Goal: Navigation & Orientation: Understand site structure

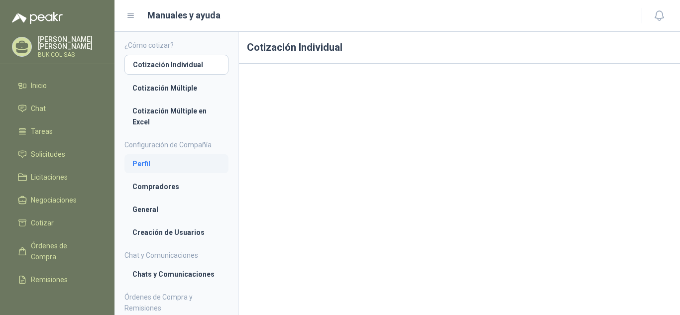
click at [161, 165] on li "Perfil" at bounding box center [176, 163] width 88 height 11
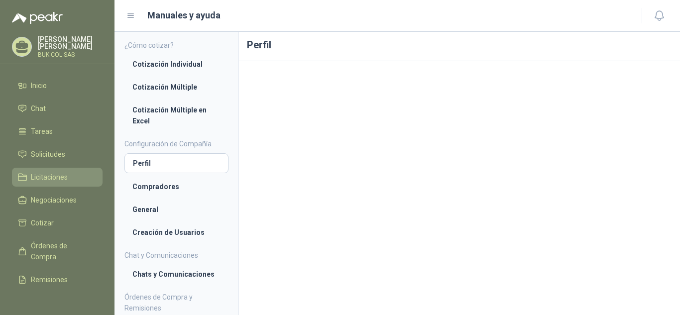
scroll to position [59, 0]
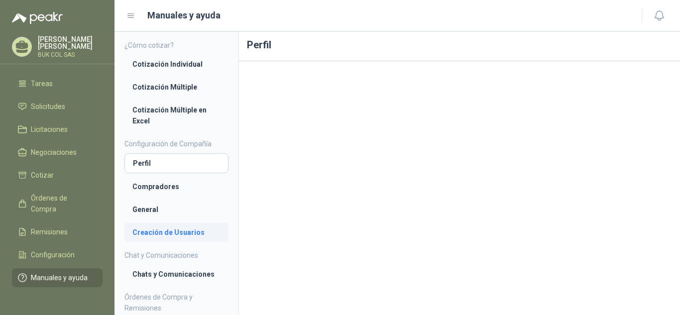
click at [168, 235] on li "Creación de Usuarios" at bounding box center [176, 232] width 88 height 11
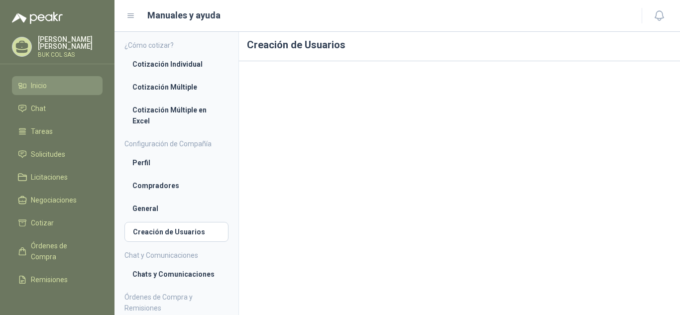
click at [47, 88] on span "Inicio" at bounding box center [39, 85] width 16 height 11
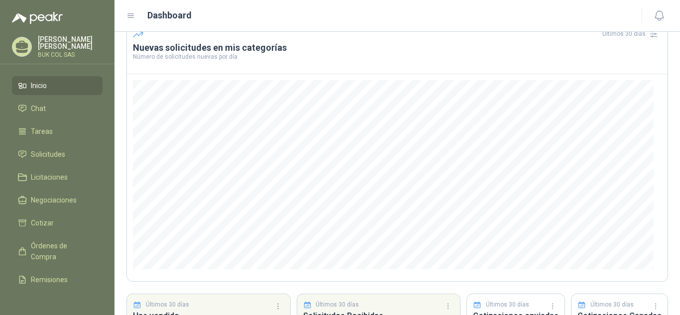
scroll to position [133, 0]
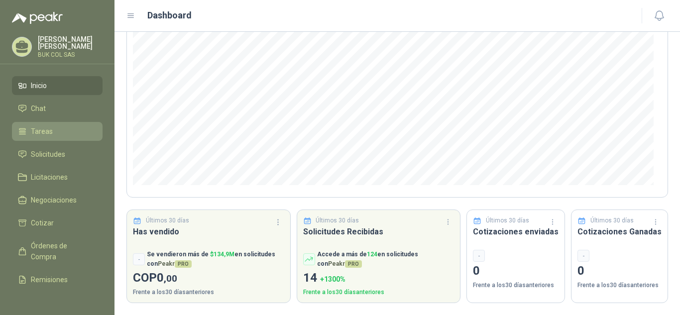
click at [55, 126] on li "Tareas" at bounding box center [57, 131] width 79 height 11
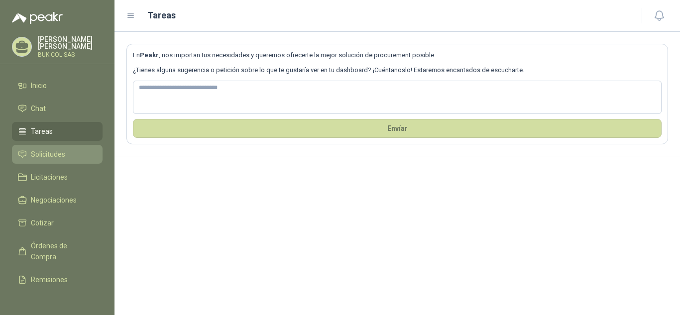
click at [59, 152] on span "Solicitudes" at bounding box center [48, 154] width 34 height 11
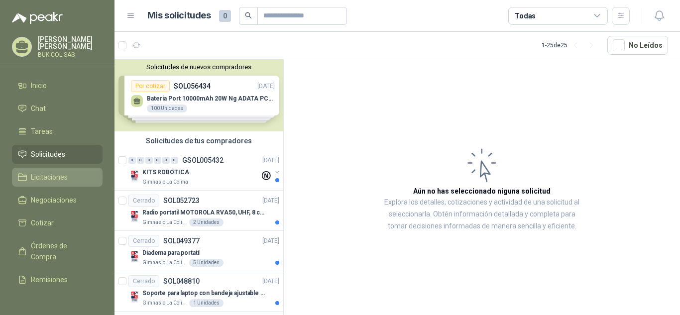
click at [59, 177] on span "Licitaciones" at bounding box center [49, 177] width 37 height 11
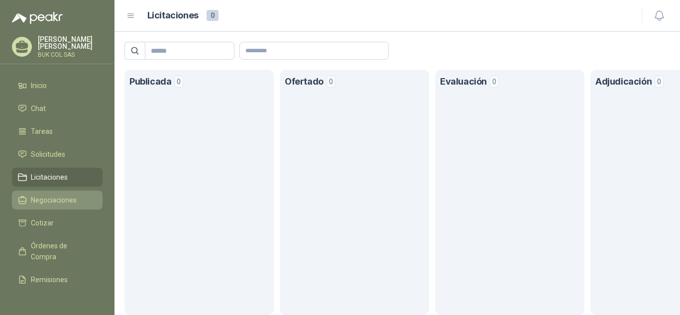
click at [57, 204] on span "Negociaciones" at bounding box center [54, 200] width 46 height 11
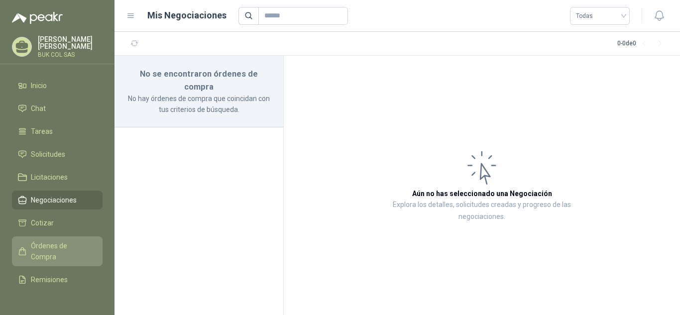
click at [47, 257] on span "Órdenes de Compra" at bounding box center [62, 252] width 62 height 22
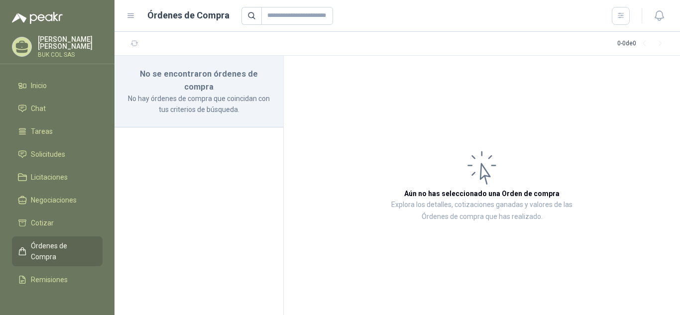
scroll to position [59, 0]
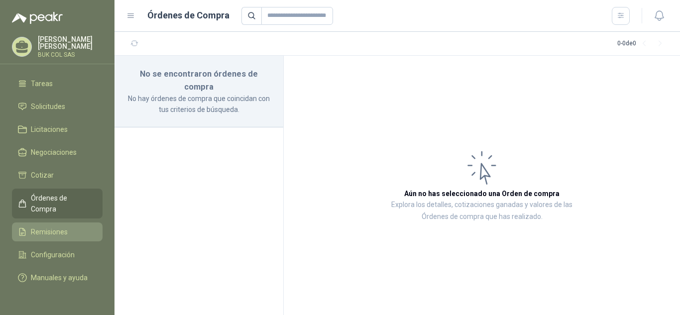
click at [54, 227] on span "Remisiones" at bounding box center [49, 232] width 37 height 11
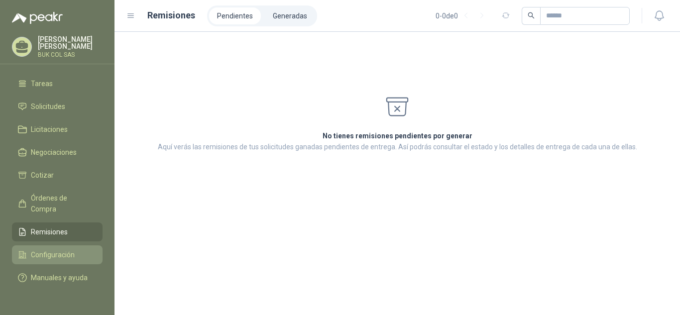
click at [54, 249] on span "Configuración" at bounding box center [53, 254] width 44 height 11
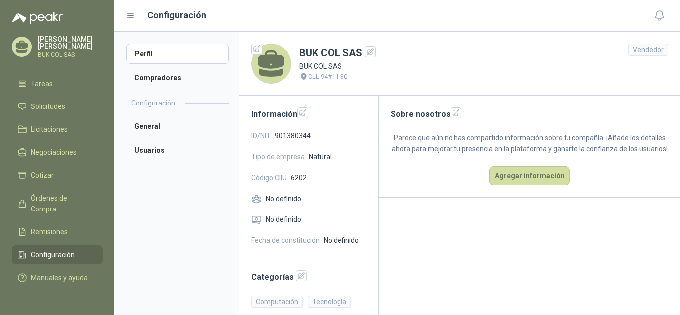
scroll to position [10, 0]
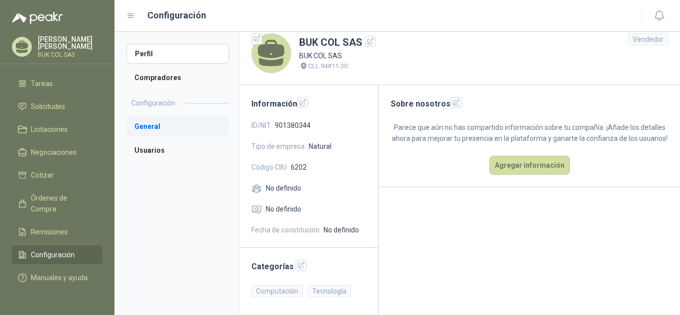
click at [151, 120] on li "General" at bounding box center [177, 127] width 103 height 20
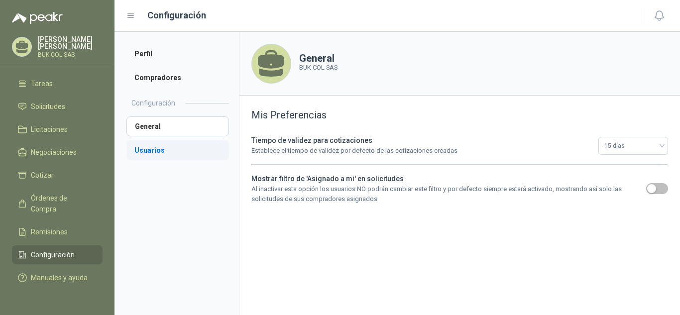
click at [150, 144] on li "Usuarios" at bounding box center [177, 150] width 103 height 20
